Goal: Task Accomplishment & Management: Use online tool/utility

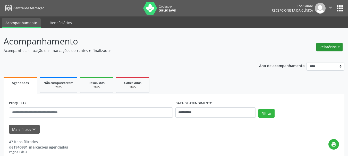
click at [327, 43] on button "Relatórios" at bounding box center [330, 47] width 26 height 9
drag, startPoint x: 327, startPoint y: 43, endPoint x: 344, endPoint y: 40, distance: 16.8
click at [344, 39] on div "Relatórios Agendamentos Procedimentos realizados" at bounding box center [330, 44] width 30 height 18
click at [333, 49] on button "Relatórios" at bounding box center [330, 47] width 26 height 9
click at [311, 57] on link "Agendamentos" at bounding box center [315, 58] width 55 height 7
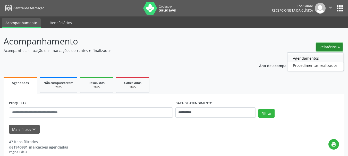
select select "*"
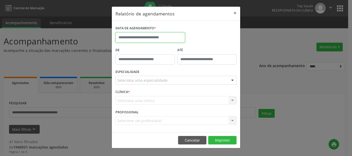
click at [161, 37] on input "text" at bounding box center [150, 37] width 70 height 10
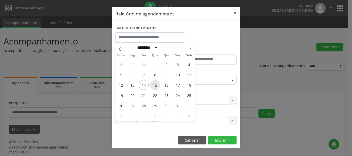
click at [155, 87] on span "15" at bounding box center [155, 85] width 10 height 10
type input "**********"
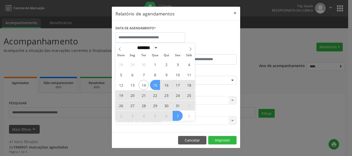
click at [224, 39] on div "DATA DE AGENDAMENTO *" at bounding box center [176, 35] width 124 height 22
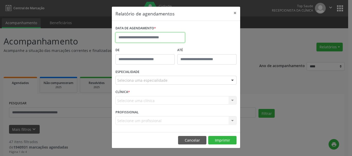
click at [160, 40] on input "text" at bounding box center [150, 37] width 70 height 10
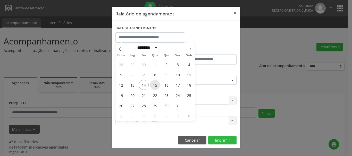
click at [158, 87] on span "15" at bounding box center [155, 85] width 10 height 10
type input "**********"
click at [157, 87] on span "15" at bounding box center [155, 85] width 10 height 10
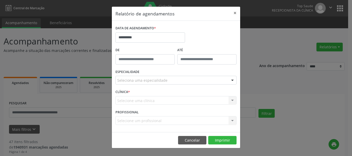
click at [176, 83] on div "Seleciona uma especialidade" at bounding box center [175, 80] width 121 height 9
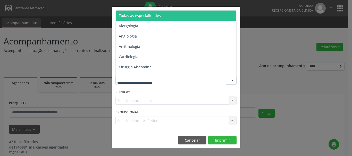
click at [161, 13] on span "Todas as especialidades" at bounding box center [176, 16] width 121 height 10
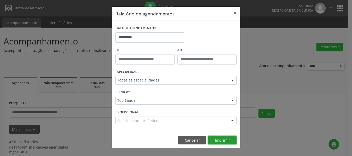
click at [220, 140] on button "Imprimir" at bounding box center [222, 140] width 28 height 9
